Goal: Transaction & Acquisition: Purchase product/service

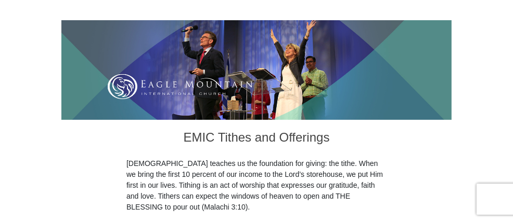
click at [386, 60] on img at bounding box center [256, 70] width 390 height 100
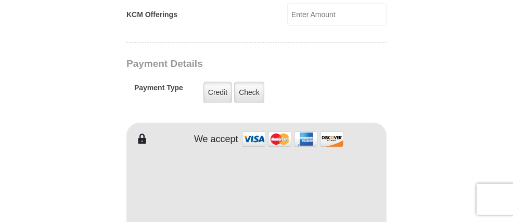
scroll to position [797, 0]
click at [203, 82] on label "Credit" at bounding box center [217, 92] width 29 height 21
click at [0, 0] on input "Credit" at bounding box center [0, 0] width 0 height 0
type input "[PERSON_NAME]"
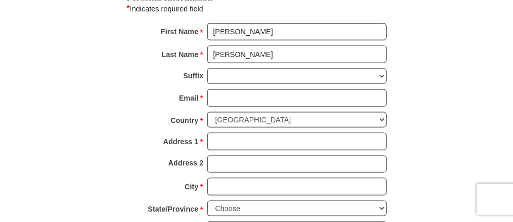
scroll to position [1073, 0]
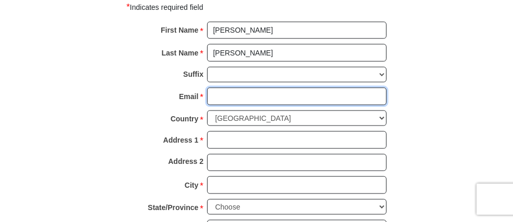
click at [207, 88] on input "Email *" at bounding box center [296, 97] width 179 height 18
type input "[PERSON_NAME][EMAIL_ADDRESS][DOMAIN_NAME]"
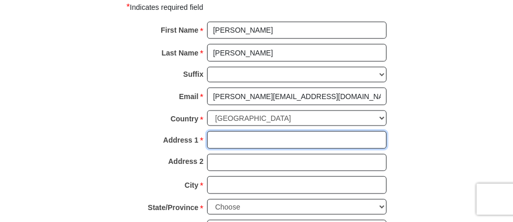
type input "[STREET_ADDRESS]"
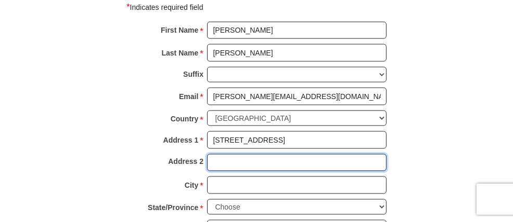
type input "Apt 205"
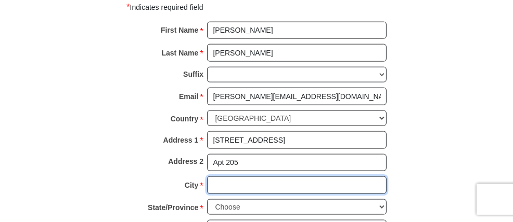
type input "Saint [PERSON_NAME]"
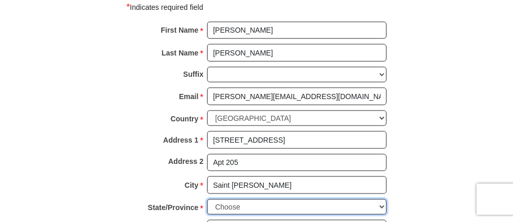
select select "MI"
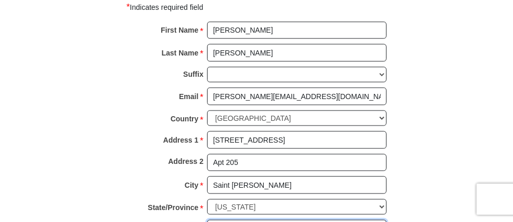
type input "49085"
type input "2693631938"
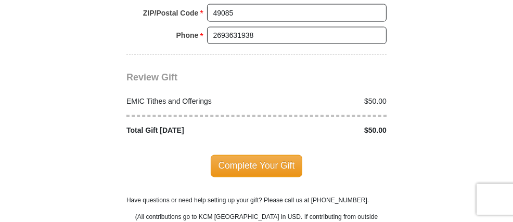
scroll to position [1290, 0]
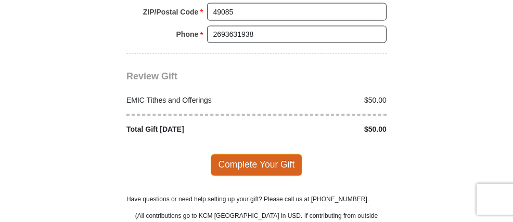
click at [269, 154] on span "Complete Your Gift" at bounding box center [257, 165] width 92 height 22
